Goal: Obtain resource: Download file/media

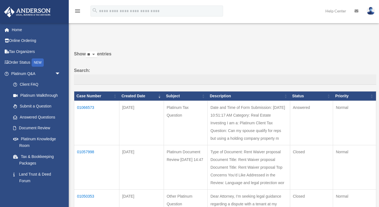
scroll to position [56, 0]
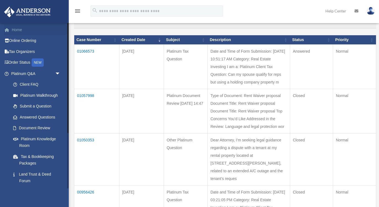
click at [30, 28] on link "Home" at bounding box center [36, 29] width 65 height 11
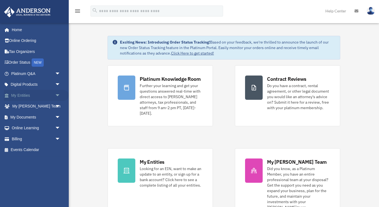
click at [56, 92] on span "arrow_drop_down" at bounding box center [60, 95] width 11 height 11
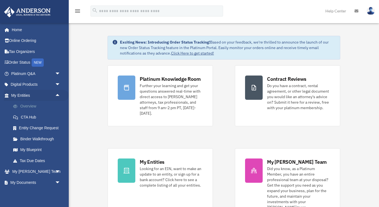
click at [42, 102] on link "Overview" at bounding box center [38, 106] width 61 height 11
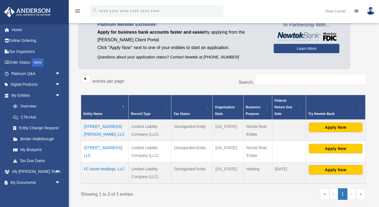
scroll to position [45, 0]
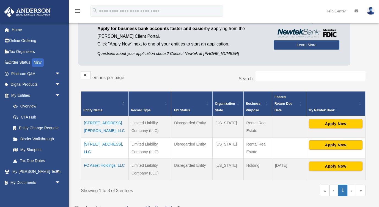
click at [108, 144] on td "3900 Clarington Drive Marietta, LLC" at bounding box center [105, 147] width 48 height 21
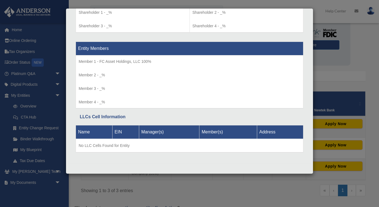
scroll to position [491, 0]
click at [343, 41] on div "Details × Articles Sent Organizational Date" at bounding box center [189, 103] width 379 height 207
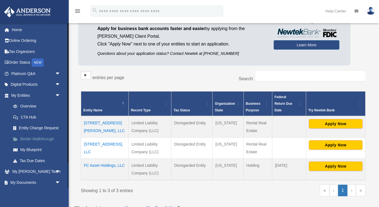
click at [35, 137] on link "Binder Walkthrough" at bounding box center [38, 138] width 61 height 11
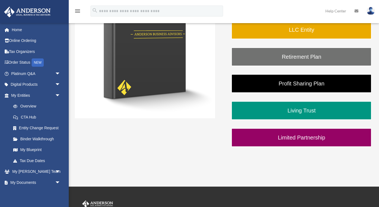
scroll to position [128, 0]
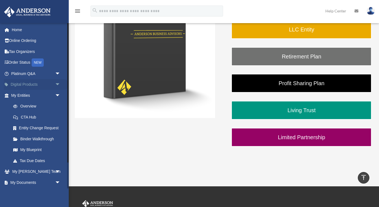
click at [37, 86] on link "Digital Products arrow_drop_down" at bounding box center [36, 84] width 65 height 11
click at [51, 72] on link "Platinum Q&A arrow_drop_down" at bounding box center [36, 73] width 65 height 11
click at [29, 49] on link "Tax Organizers" at bounding box center [36, 51] width 65 height 11
click at [53, 180] on link "My Documents arrow_drop_down" at bounding box center [36, 182] width 65 height 11
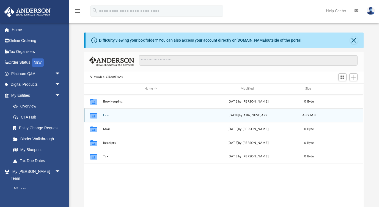
scroll to position [125, 279]
click at [103, 115] on div "Collaborated Folder Law [DATE] by ABA_NEST_APP 4.82 MB" at bounding box center [223, 115] width 279 height 14
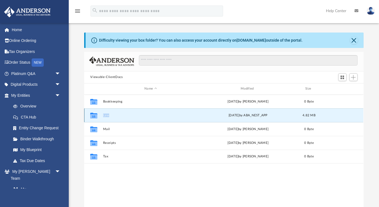
click at [103, 115] on div "Collaborated Folder Law [DATE] by ABA_NEST_APP 4.82 MB" at bounding box center [223, 115] width 279 height 14
click at [94, 115] on icon "grid" at bounding box center [93, 115] width 7 height 6
click at [93, 116] on icon "grid" at bounding box center [93, 116] width 7 height 4
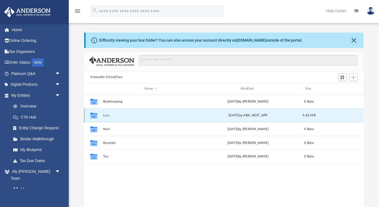
click at [108, 116] on button "Law" at bounding box center [150, 115] width 95 height 4
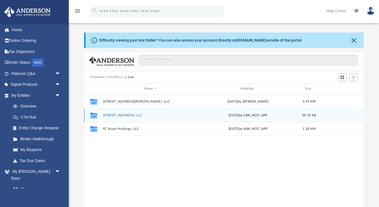
click at [108, 113] on button "3900 Clarington Drive Marietta, LLC" at bounding box center [150, 115] width 95 height 4
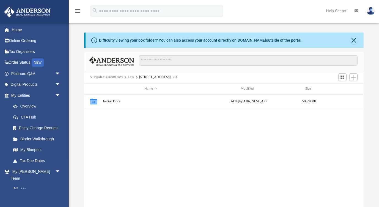
click at [117, 77] on button "Viewable-ClientDocs" at bounding box center [106, 77] width 32 height 5
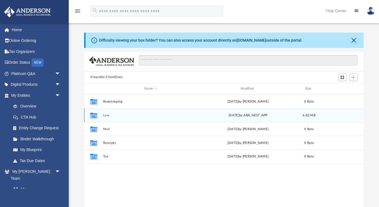
click at [104, 115] on button "Law" at bounding box center [150, 115] width 95 height 4
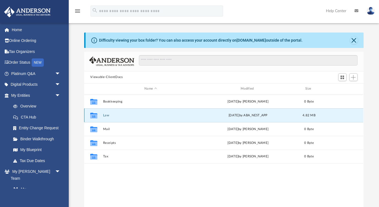
click at [104, 115] on button "Law" at bounding box center [150, 115] width 95 height 4
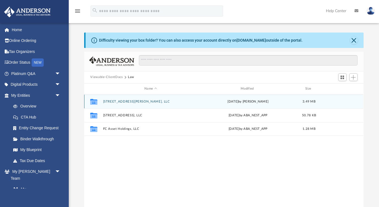
click at [116, 101] on button "187 Bryon Lane Acworth, LLC" at bounding box center [150, 102] width 95 height 4
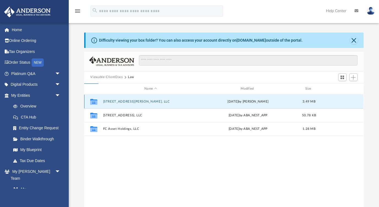
click at [116, 101] on button "187 Bryon Lane Acworth, LLC" at bounding box center [150, 102] width 95 height 4
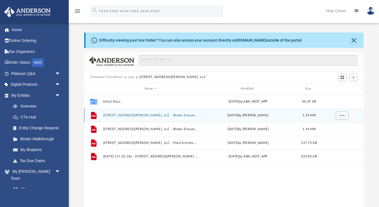
click at [174, 115] on button "187 Bryon Lane Acworth, LLC - Binder Documents - DocuSigned.pdf" at bounding box center [150, 115] width 95 height 4
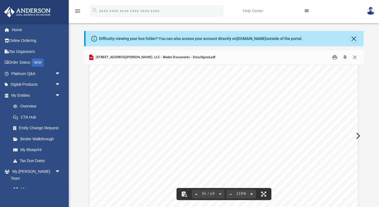
scroll to position [11983, 0]
click at [354, 39] on button "Close" at bounding box center [355, 39] width 8 height 8
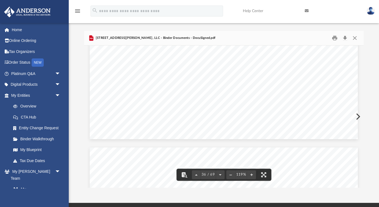
scroll to position [12420, 0]
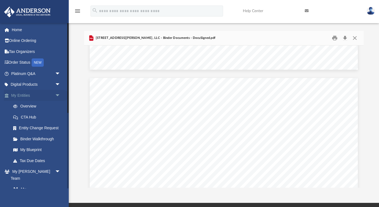
click at [55, 98] on span "arrow_drop_down" at bounding box center [60, 95] width 11 height 11
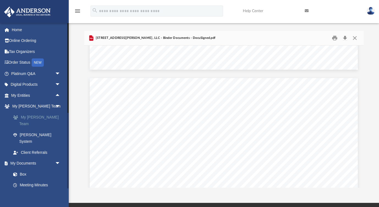
click at [44, 115] on link "My [PERSON_NAME] Team" at bounding box center [38, 121] width 61 height 18
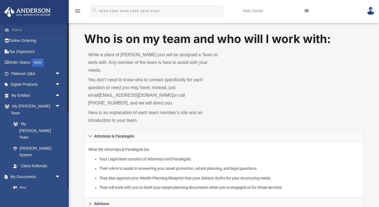
click at [29, 32] on link "Home" at bounding box center [36, 29] width 65 height 11
